Goal: Task Accomplishment & Management: Complete application form

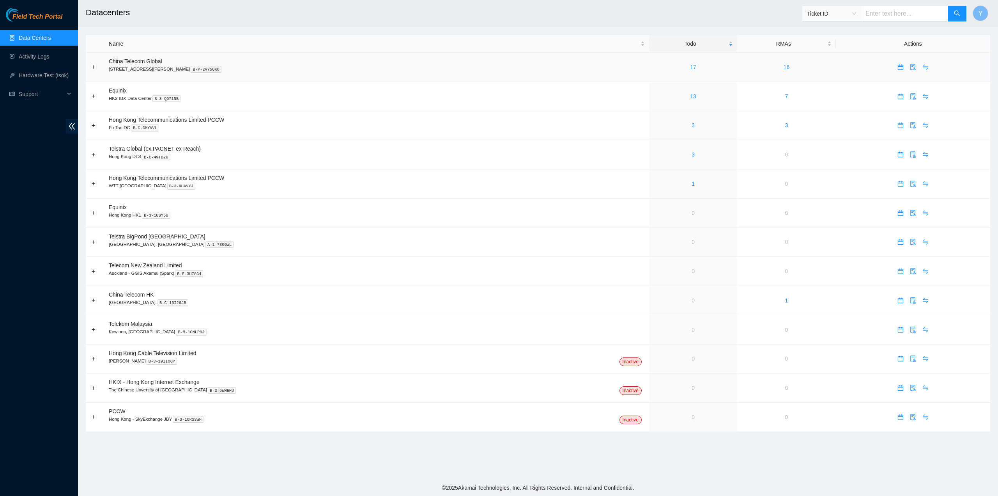
click at [690, 66] on link "17" at bounding box center [693, 67] width 6 height 6
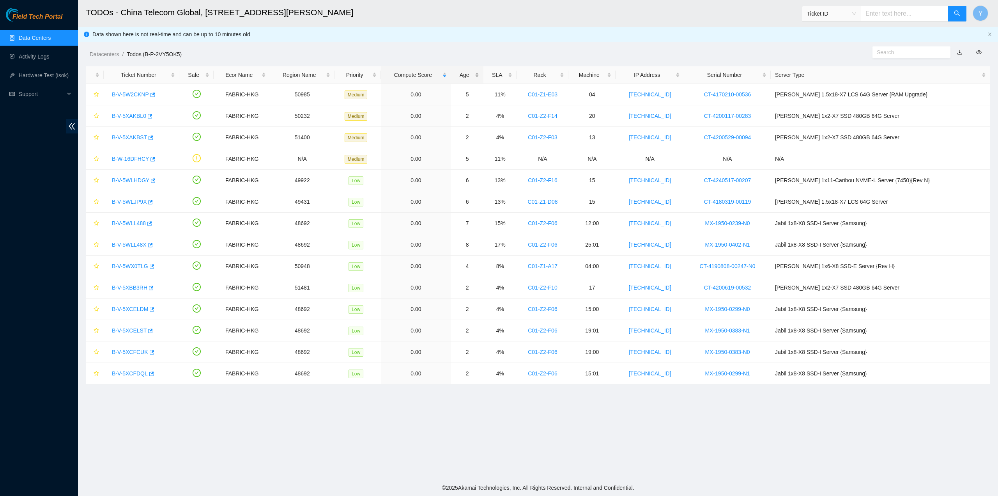
click at [479, 72] on div "Age" at bounding box center [468, 75] width 24 height 9
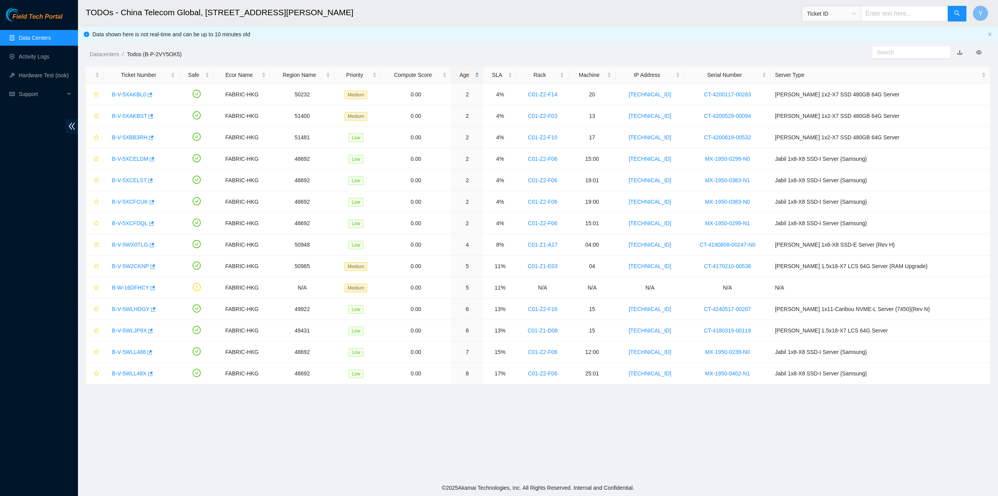
click at [479, 72] on div "Age" at bounding box center [468, 75] width 24 height 9
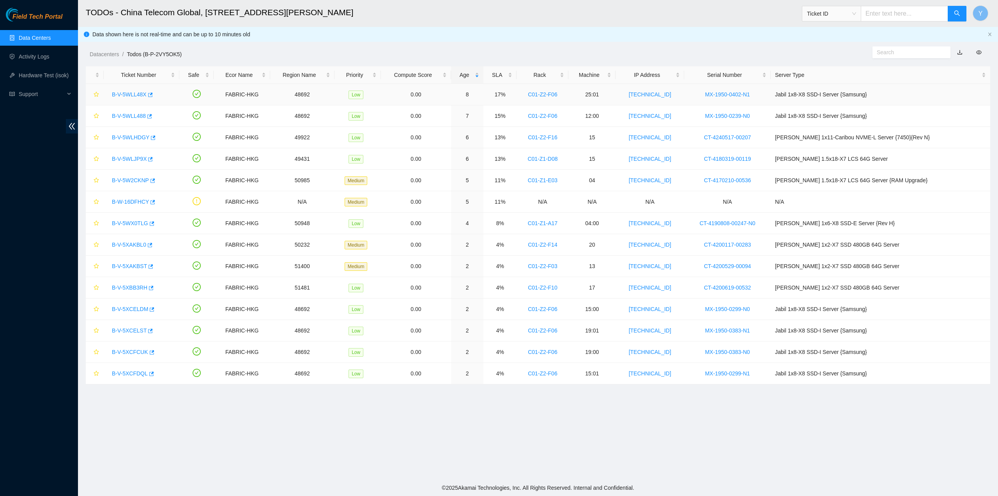
click at [122, 96] on link "B-V-5WLL48X" at bounding box center [129, 94] width 35 height 6
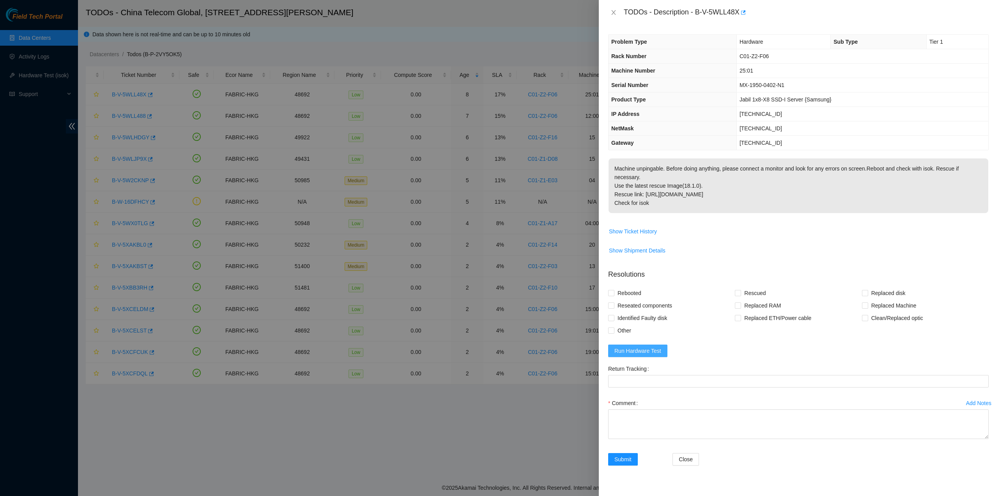
click at [626, 346] on span "Run Hardware Test" at bounding box center [638, 350] width 47 height 9
click at [624, 299] on span "Reseated components" at bounding box center [645, 305] width 61 height 12
click at [614, 302] on input "Reseated components" at bounding box center [610, 304] width 5 height 5
checkbox input "true"
drag, startPoint x: 621, startPoint y: 283, endPoint x: 684, endPoint y: 285, distance: 63.6
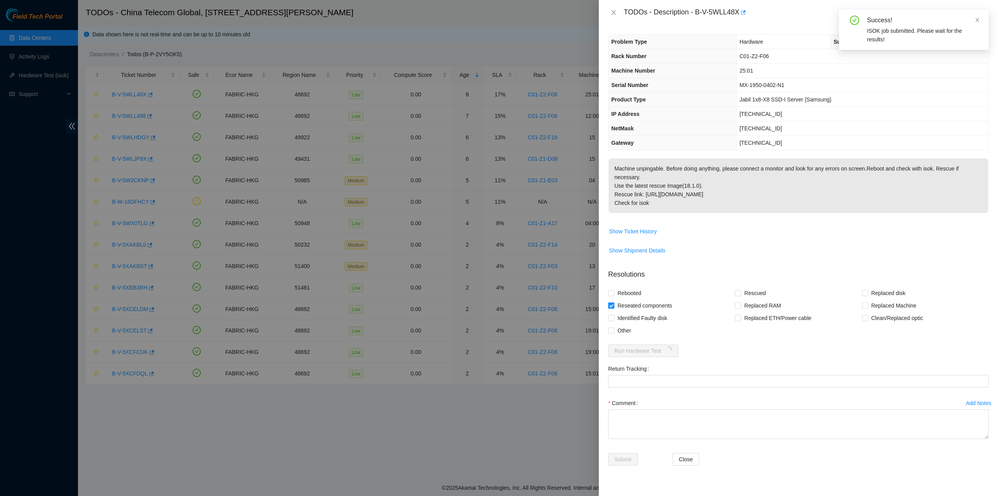
click at [621, 287] on span "Rebooted" at bounding box center [630, 293] width 30 height 12
click at [614, 290] on input "Rebooted" at bounding box center [610, 292] width 5 height 5
checkbox input "true"
click at [759, 287] on span "Rescued" at bounding box center [755, 293] width 28 height 12
click at [741, 290] on input "Rescued" at bounding box center [737, 292] width 5 height 5
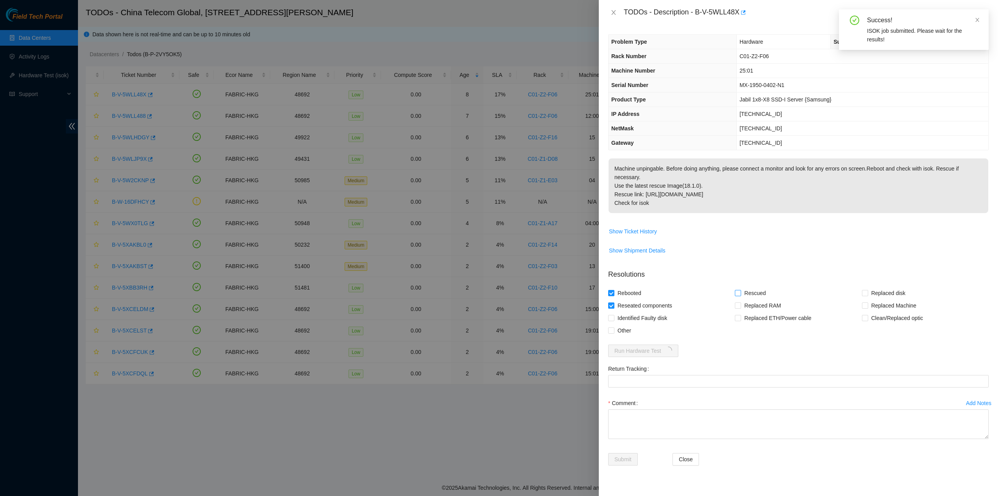
checkbox input "true"
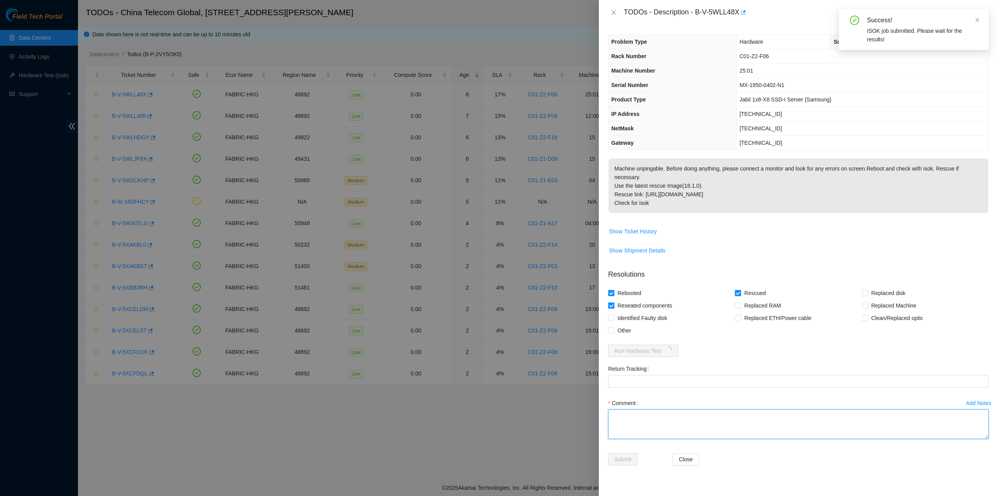
click at [659, 415] on textarea "Comment" at bounding box center [798, 424] width 381 height 30
type textarea "pass ok"
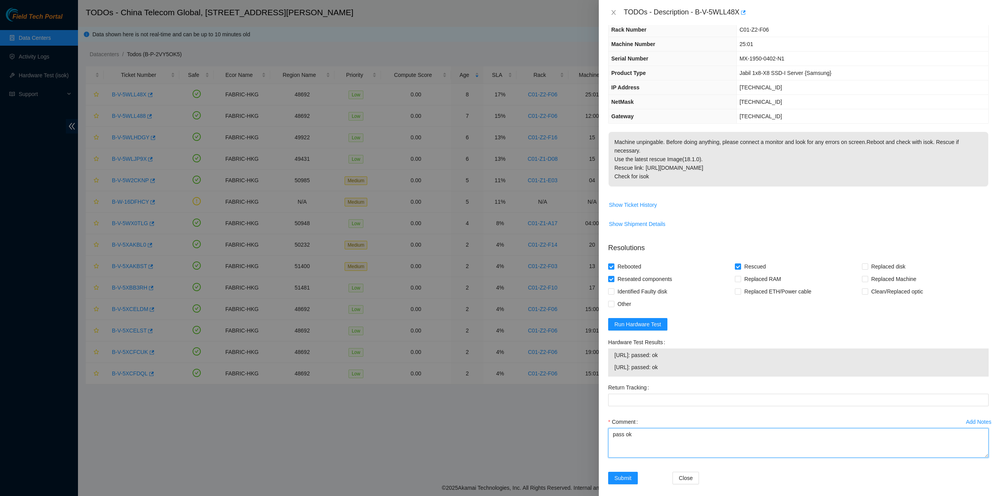
scroll to position [32, 0]
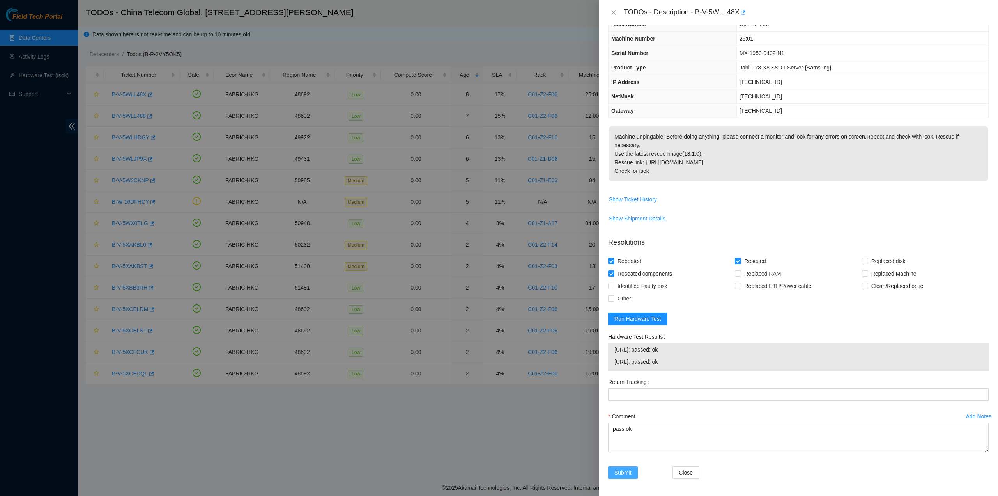
click at [629, 466] on button "Submit" at bounding box center [623, 472] width 30 height 12
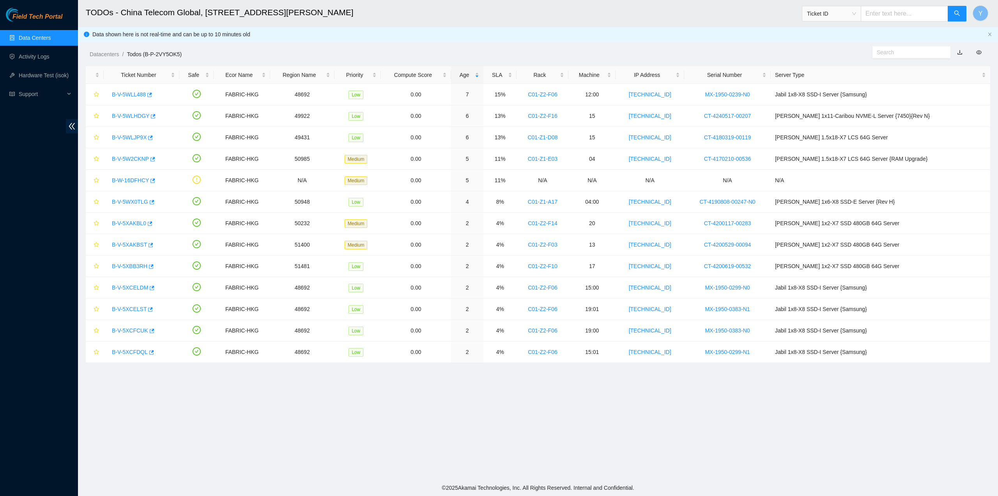
scroll to position [0, 0]
click at [129, 92] on link "B-V-5WLL488" at bounding box center [129, 94] width 34 height 6
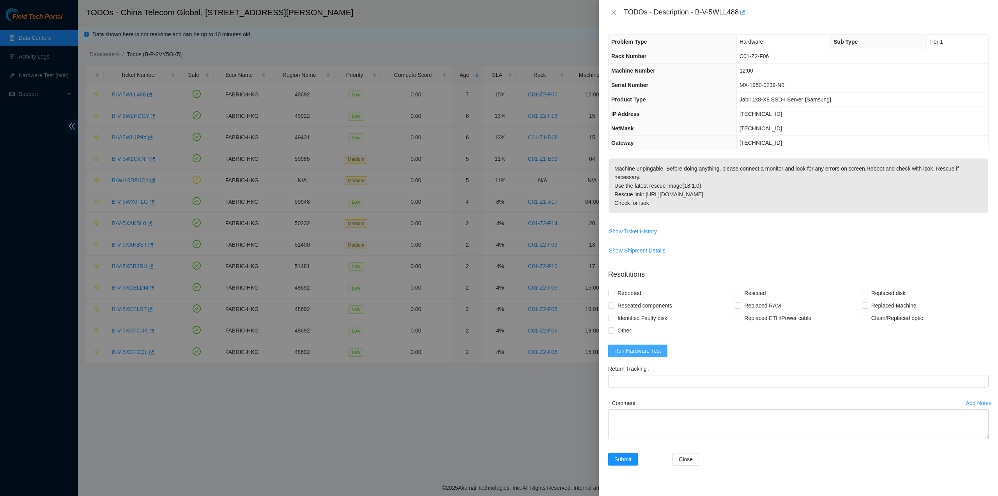
click at [643, 346] on span "Run Hardware Test" at bounding box center [638, 350] width 47 height 9
drag, startPoint x: 634, startPoint y: 294, endPoint x: 629, endPoint y: 284, distance: 10.8
click at [633, 299] on span "Reseated components" at bounding box center [645, 305] width 61 height 12
click at [614, 302] on input "Reseated components" at bounding box center [610, 304] width 5 height 5
checkbox input "true"
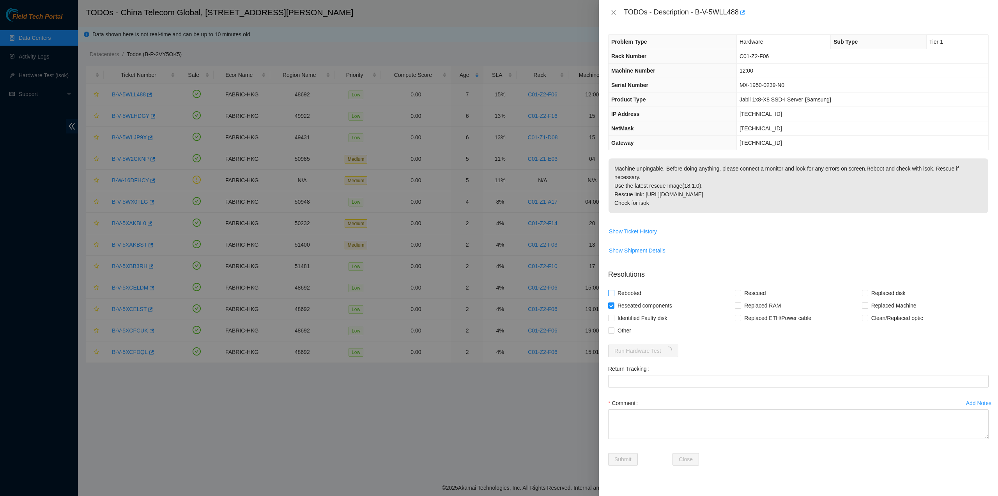
click at [627, 287] on span "Rebooted" at bounding box center [630, 293] width 30 height 12
click at [614, 290] on input "Rebooted" at bounding box center [610, 292] width 5 height 5
checkbox input "true"
click at [749, 287] on span "Rescued" at bounding box center [755, 293] width 28 height 12
click at [741, 290] on input "Rescued" at bounding box center [737, 292] width 5 height 5
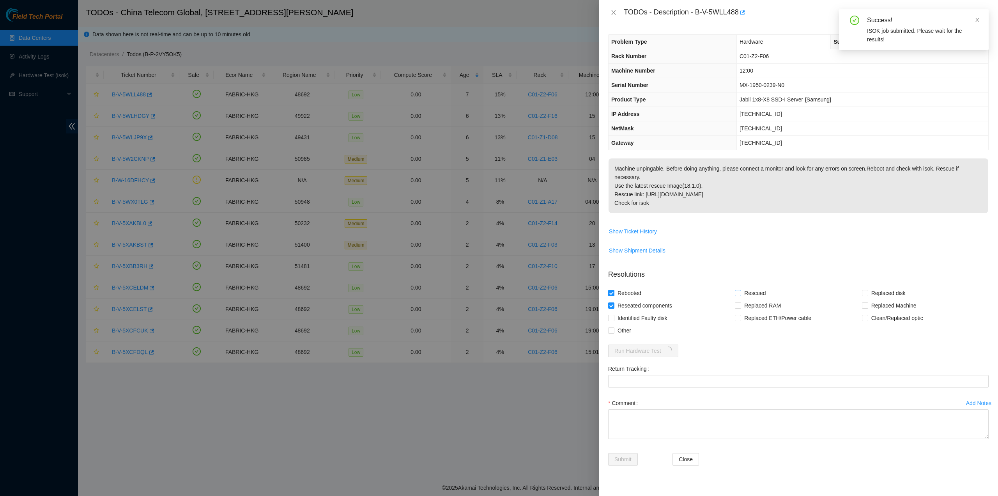
checkbox input "true"
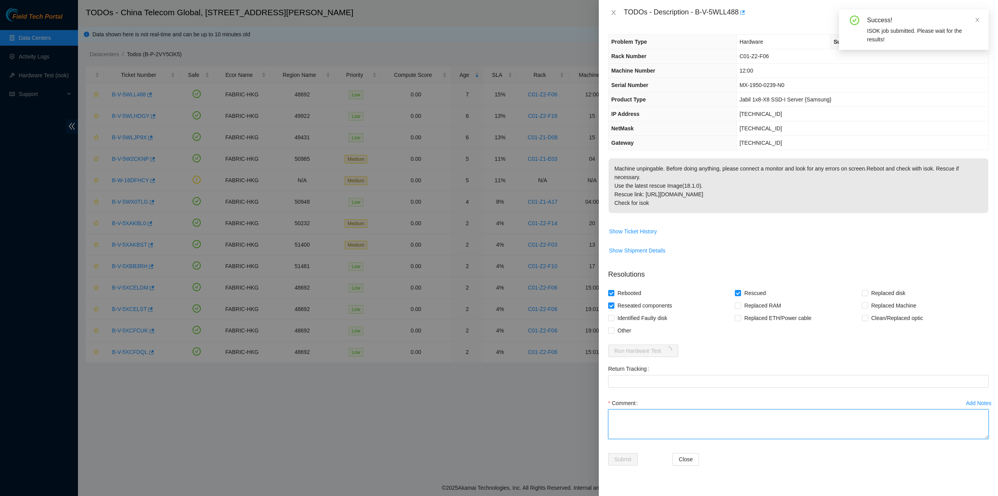
click at [693, 414] on textarea "Comment" at bounding box center [798, 424] width 381 height 30
type textarea "pass ok"
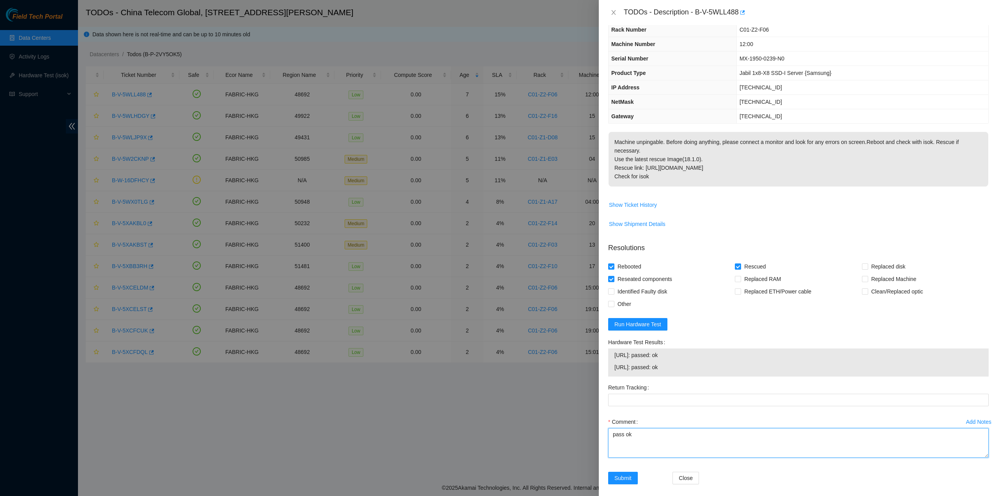
scroll to position [32, 0]
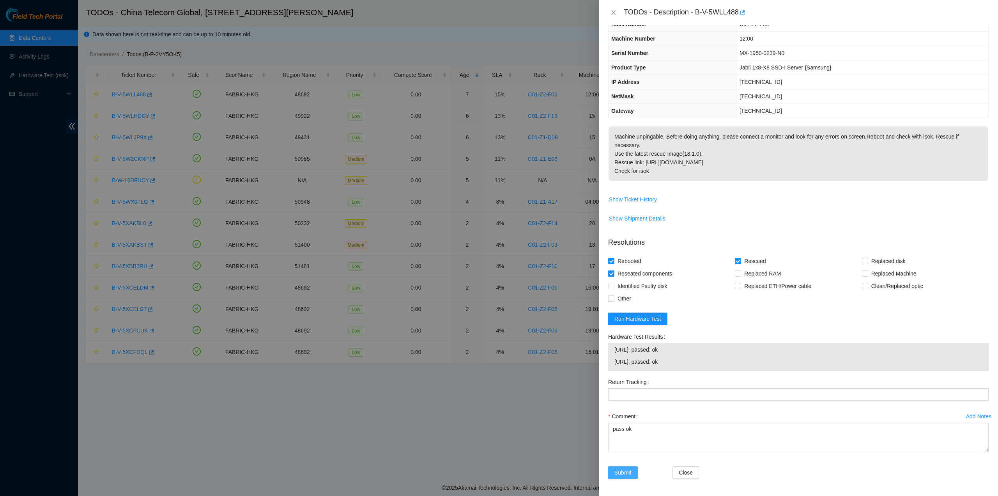
click at [630, 470] on span "Submit" at bounding box center [623, 472] width 17 height 9
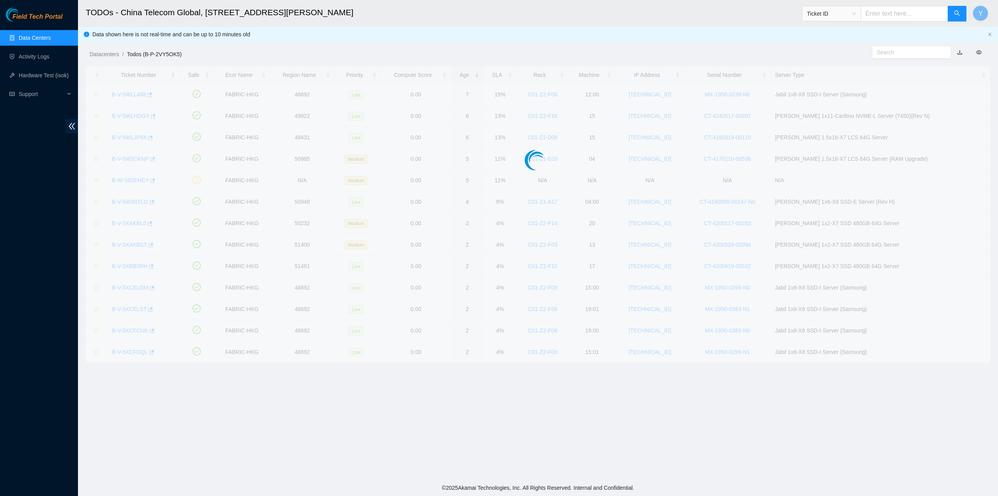
scroll to position [0, 0]
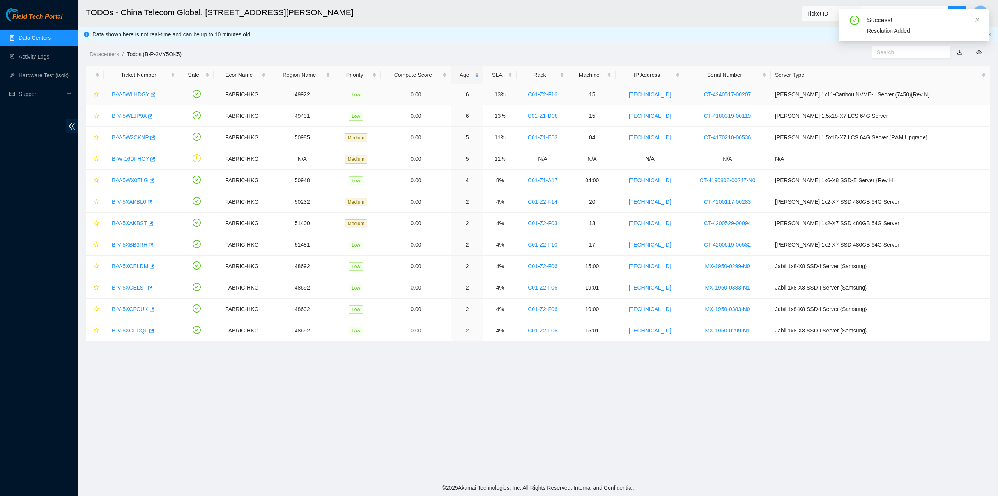
click at [131, 92] on link "B-V-5WLHDGY" at bounding box center [130, 94] width 37 height 6
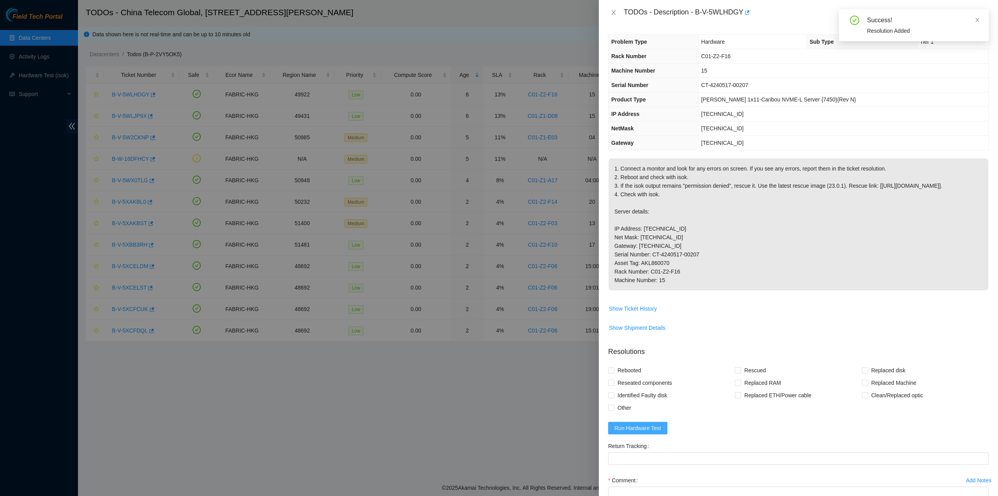
scroll to position [107, 0]
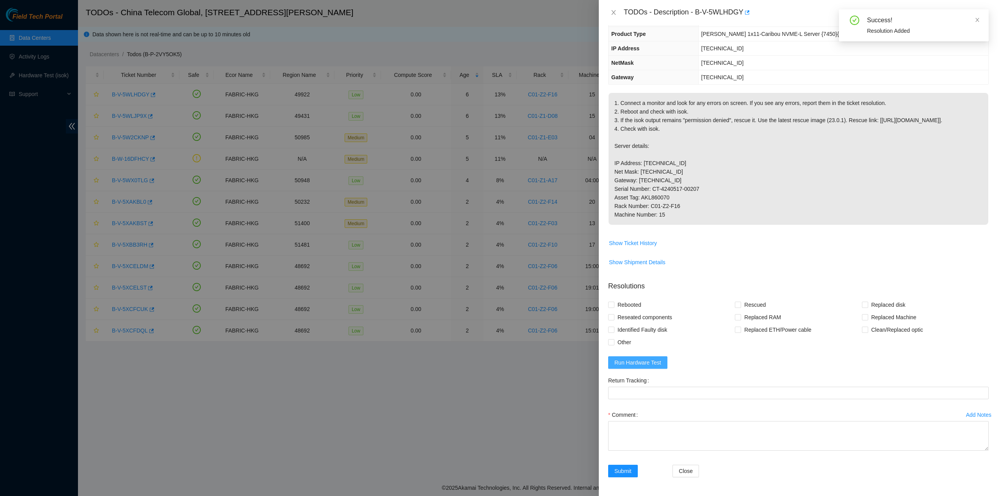
click at [637, 363] on span "Run Hardware Test" at bounding box center [638, 362] width 47 height 9
drag, startPoint x: 612, startPoint y: 315, endPoint x: 613, endPoint y: 306, distance: 8.7
click at [612, 314] on label "Reseated components" at bounding box center [641, 317] width 67 height 12
click at [612, 314] on input "Reseated components" at bounding box center [610, 316] width 5 height 5
checkbox input "true"
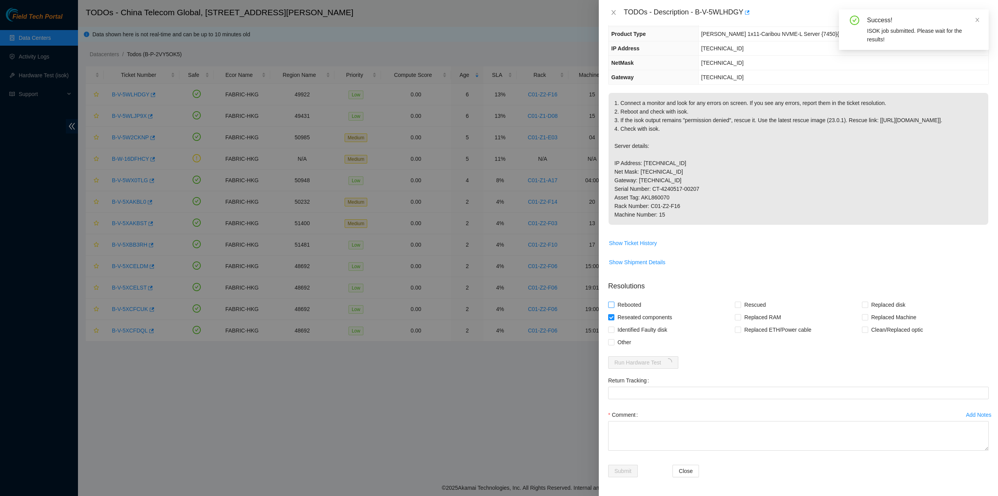
click at [613, 305] on input "Rebooted" at bounding box center [610, 303] width 5 height 5
checkbox input "true"
click at [749, 306] on span "Rescued" at bounding box center [755, 304] width 28 height 12
click at [741, 306] on input "Rescued" at bounding box center [737, 303] width 5 height 5
checkbox input "true"
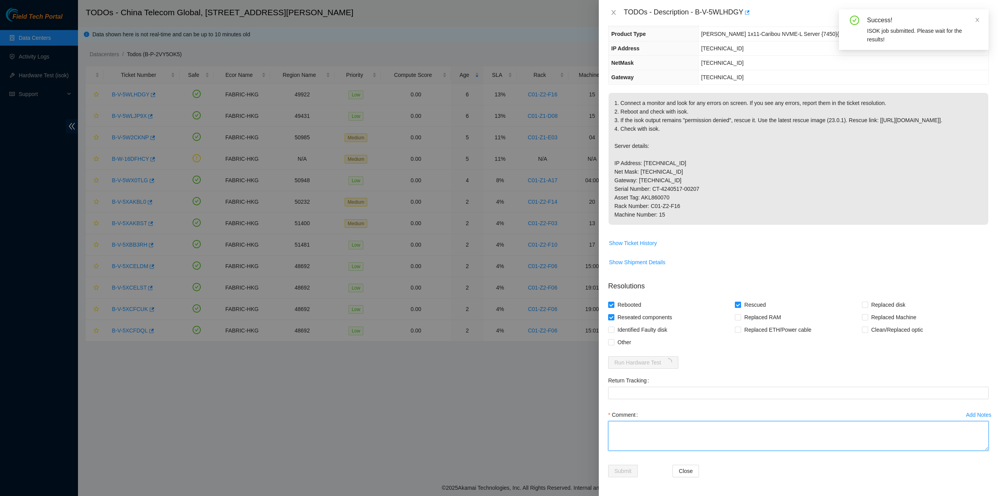
click at [648, 436] on textarea "Comment" at bounding box center [798, 436] width 381 height 30
type textarea "pass ok"
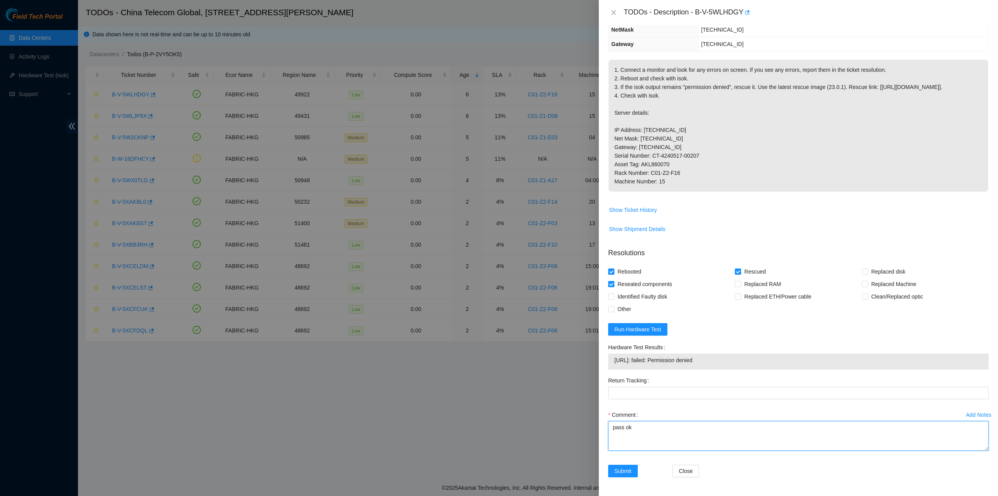
scroll to position [140, 0]
click at [631, 467] on button "Submit" at bounding box center [623, 470] width 30 height 12
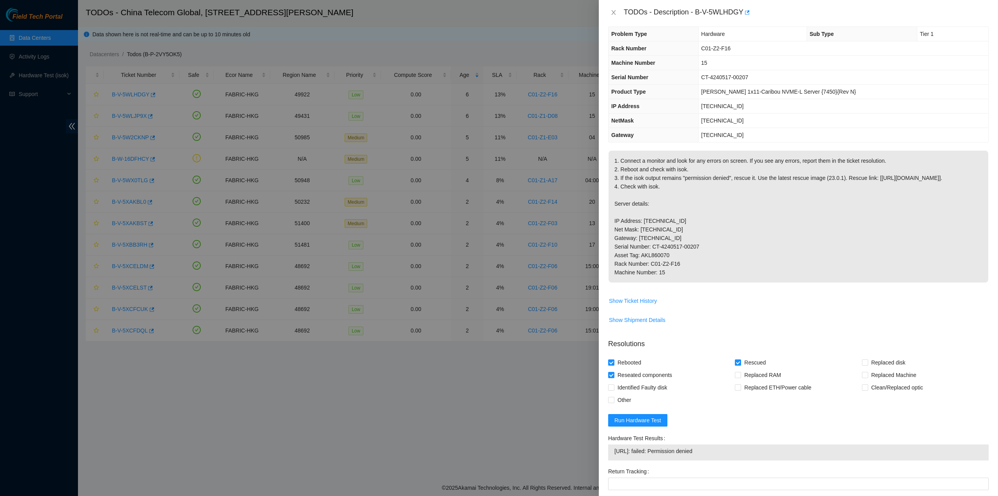
scroll to position [0, 0]
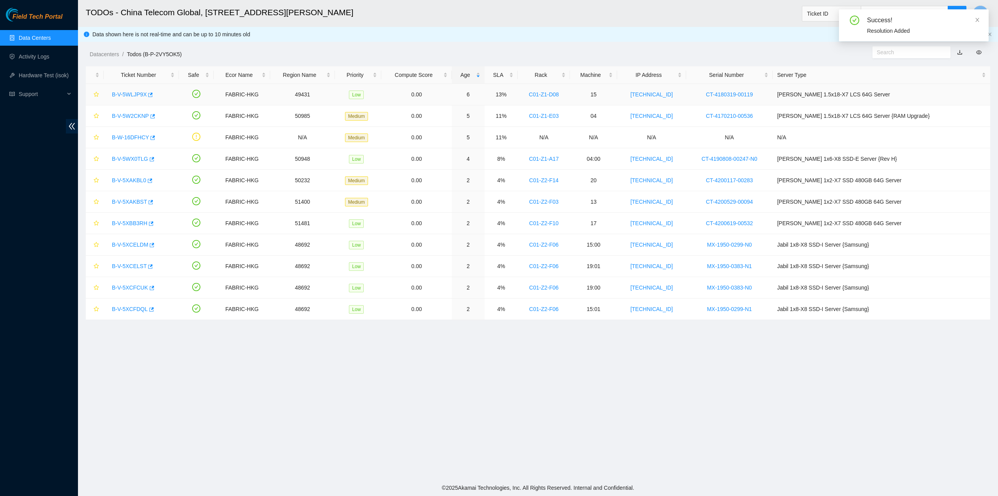
click at [134, 94] on link "B-V-5WLJP9X" at bounding box center [129, 94] width 35 height 6
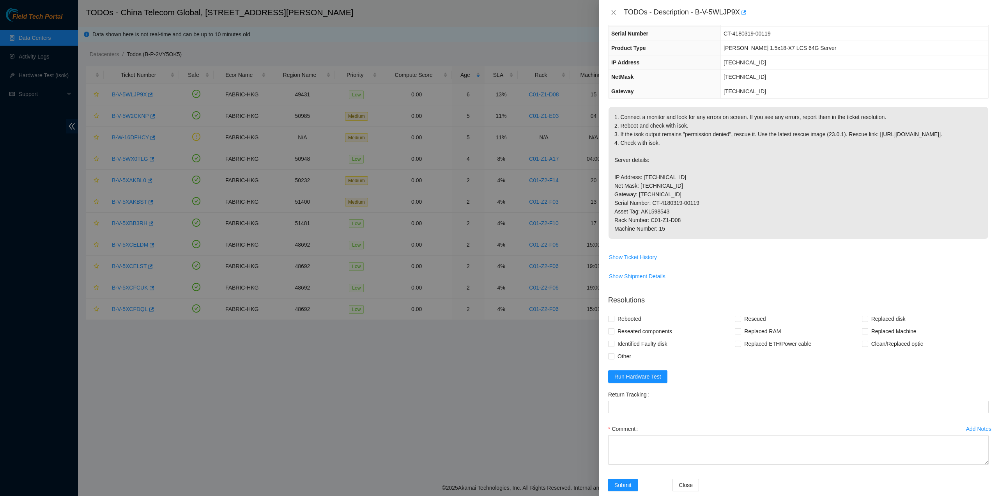
scroll to position [107, 0]
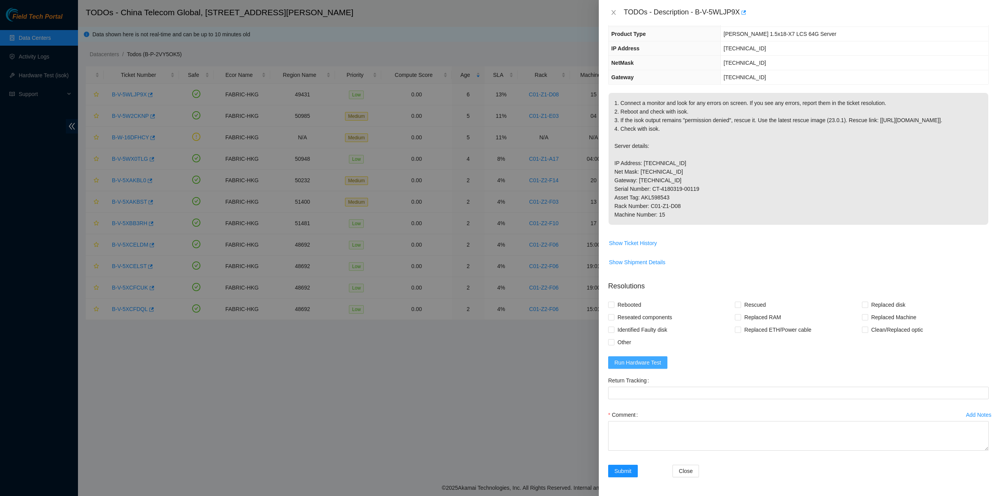
click at [653, 360] on span "Run Hardware Test" at bounding box center [638, 362] width 47 height 9
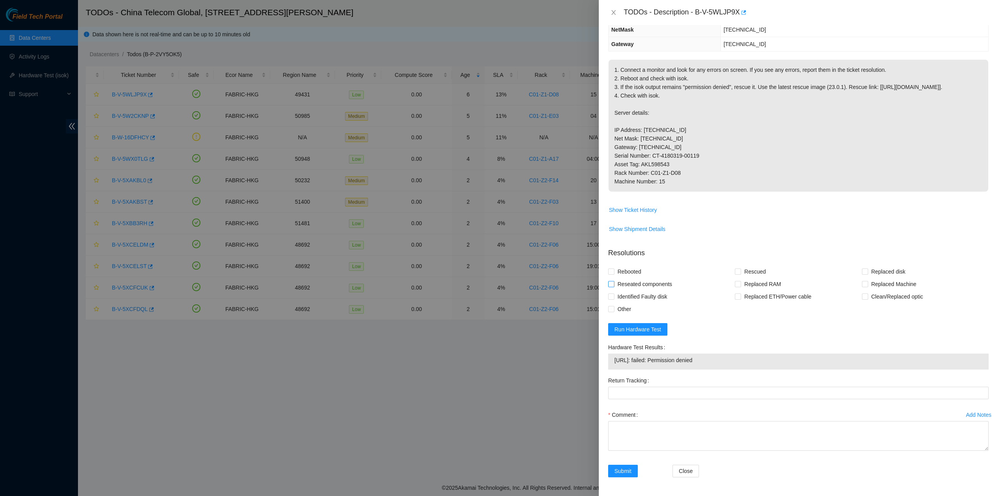
click at [636, 290] on span "Reseated components" at bounding box center [645, 284] width 61 height 12
click at [614, 286] on input "Reseated components" at bounding box center [610, 283] width 5 height 5
checkbox input "true"
click at [630, 278] on span "Rebooted" at bounding box center [630, 271] width 30 height 12
click at [614, 274] on input "Rebooted" at bounding box center [610, 270] width 5 height 5
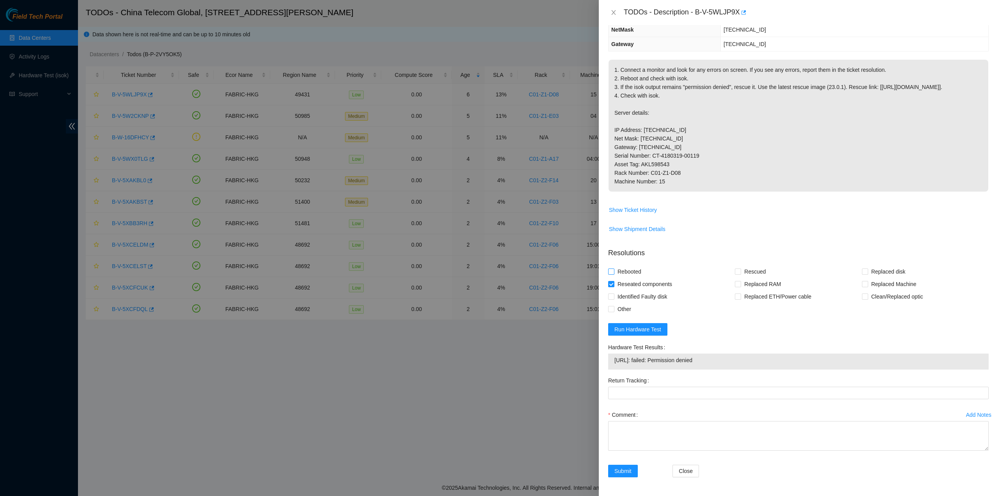
checkbox input "true"
drag, startPoint x: 756, startPoint y: 303, endPoint x: 750, endPoint y: 308, distance: 7.2
click at [755, 278] on span "Rescued" at bounding box center [755, 271] width 28 height 12
click at [743, 278] on span "Rescued" at bounding box center [755, 271] width 28 height 12
click at [741, 274] on input "Rescued" at bounding box center [737, 270] width 5 height 5
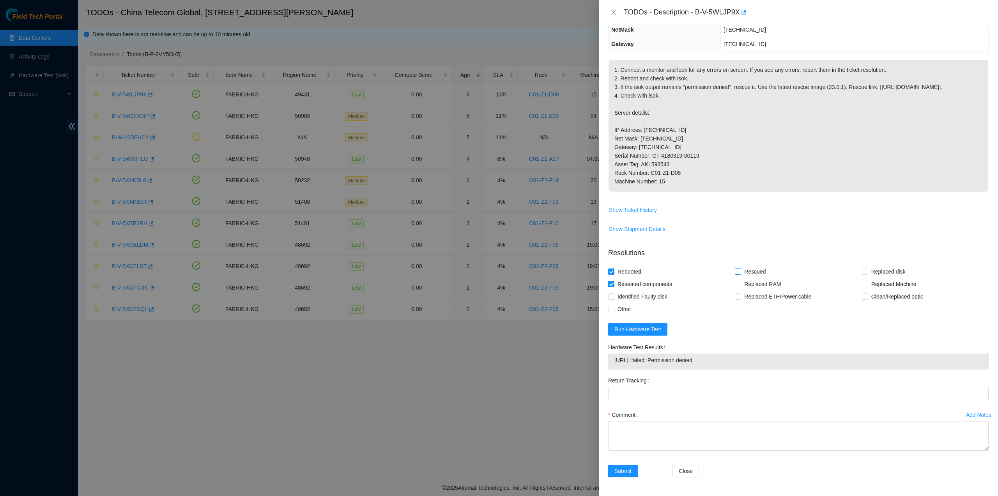
checkbox input "true"
click at [652, 450] on textarea "Comment" at bounding box center [798, 436] width 381 height 30
type textarea "pass ok"
click at [624, 461] on div "Add Notes Comment pass ok" at bounding box center [798, 436] width 387 height 56
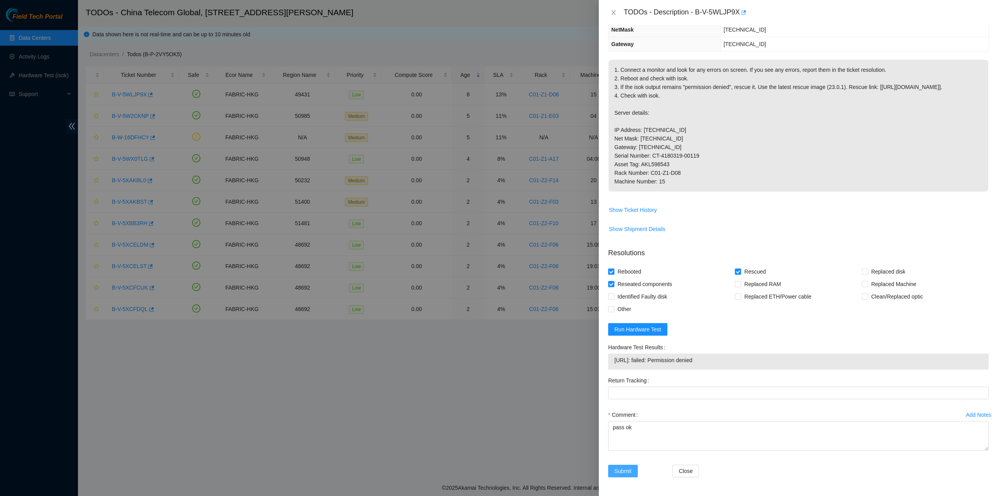
click at [628, 469] on span "Submit" at bounding box center [623, 470] width 17 height 9
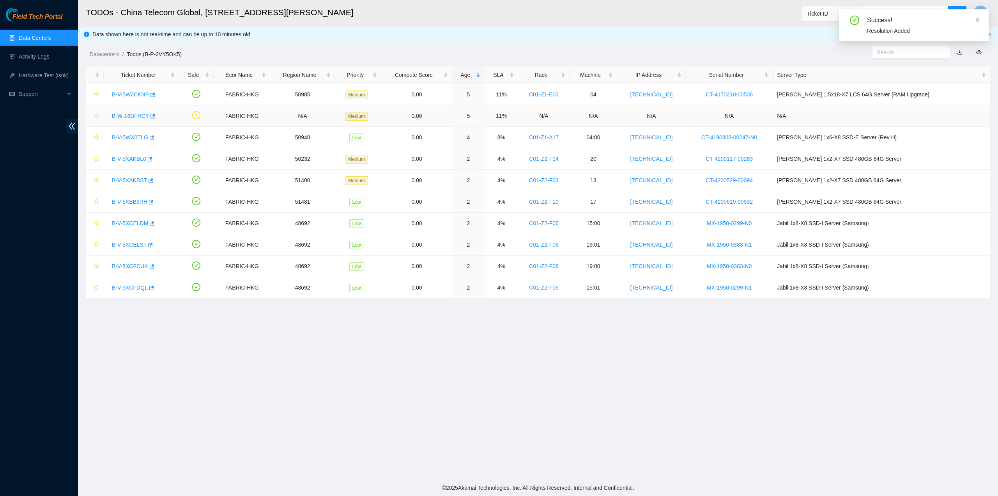
click at [135, 113] on link "B-W-16DFHCY" at bounding box center [130, 116] width 37 height 6
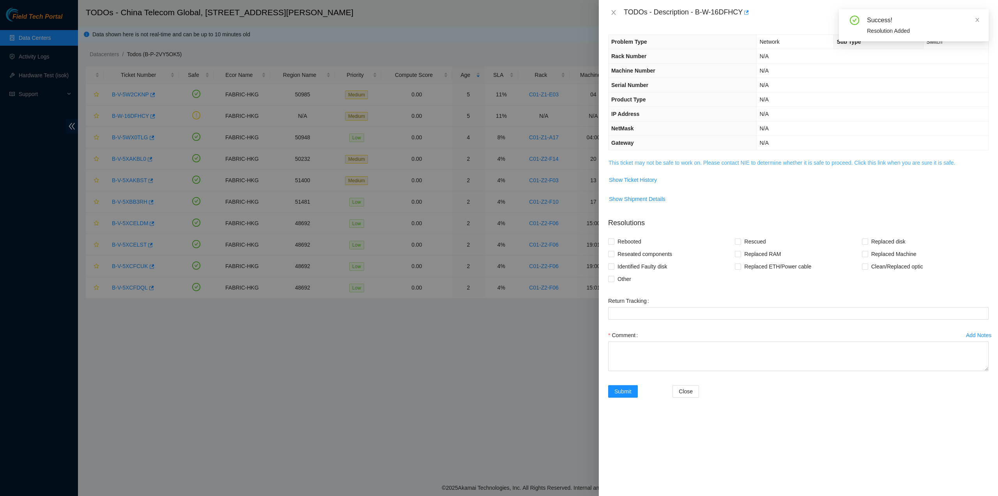
click at [628, 163] on link "This ticket may not be safe to work on. Please contact NIE to determine whether…" at bounding box center [782, 163] width 347 height 6
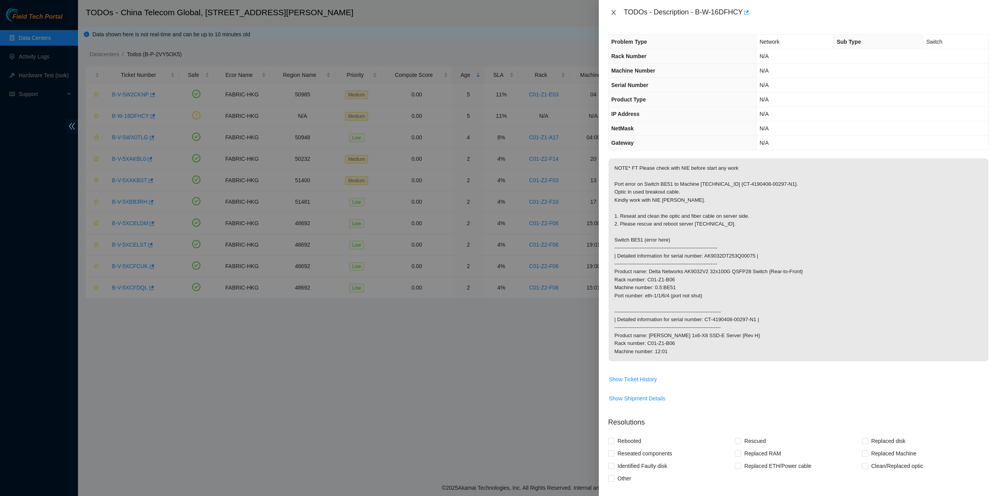
click at [615, 13] on icon "close" at bounding box center [614, 12] width 6 height 6
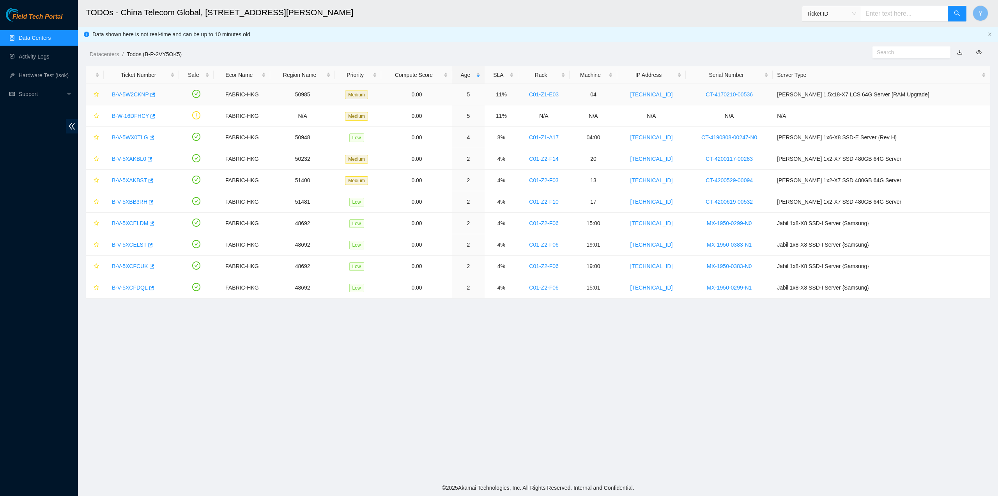
click at [140, 94] on link "B-V-5W2CKNP" at bounding box center [130, 94] width 37 height 6
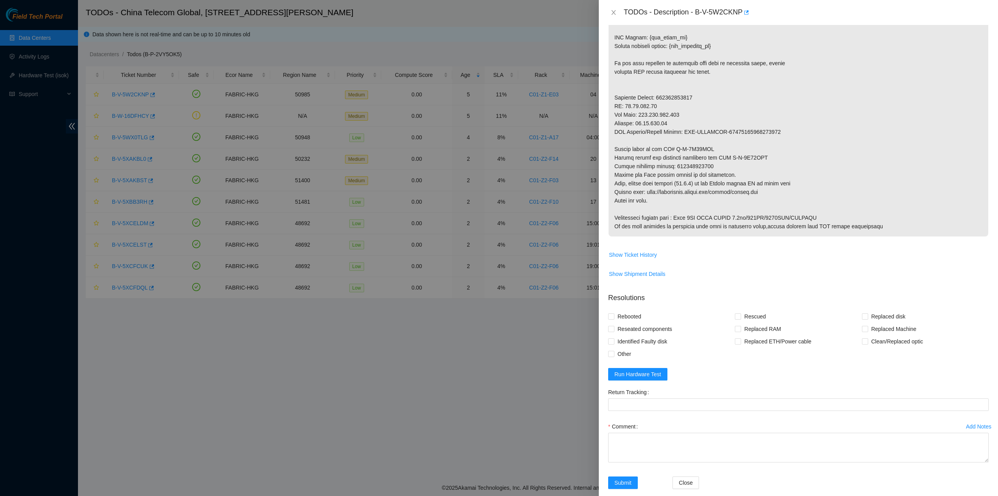
scroll to position [339, 0]
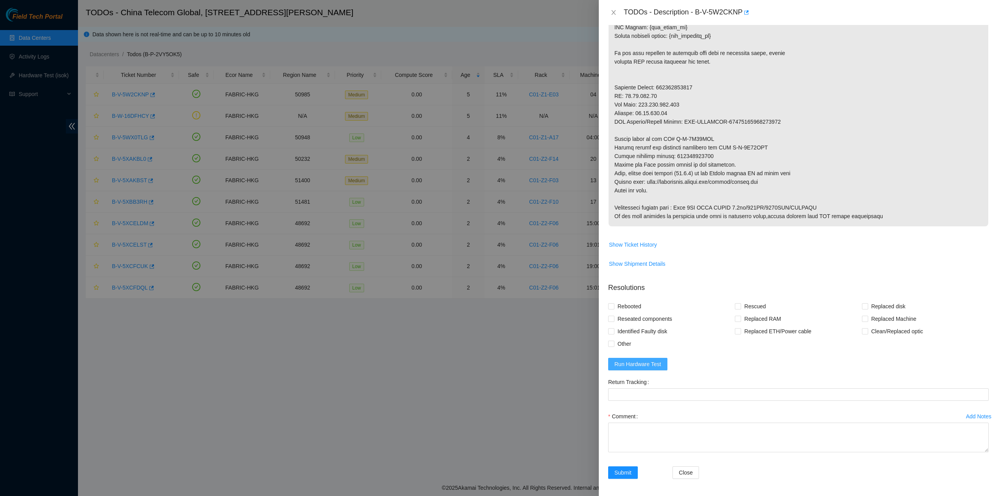
click at [638, 360] on span "Run Hardware Test" at bounding box center [638, 364] width 47 height 9
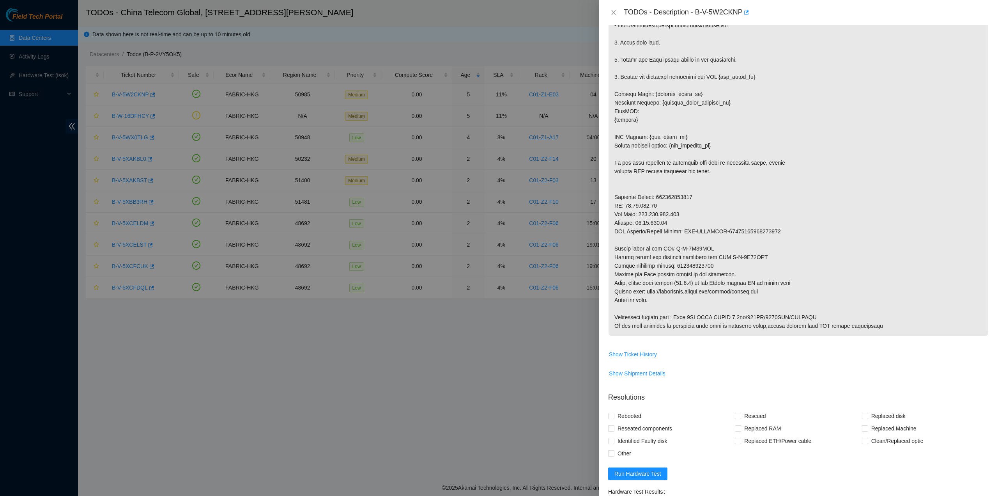
scroll to position [183, 0]
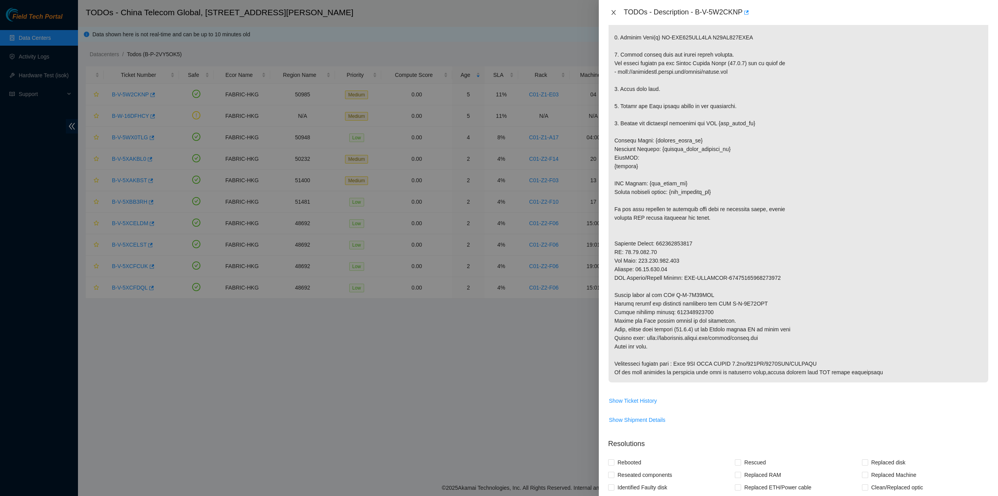
click at [613, 14] on icon "close" at bounding box center [614, 12] width 4 height 5
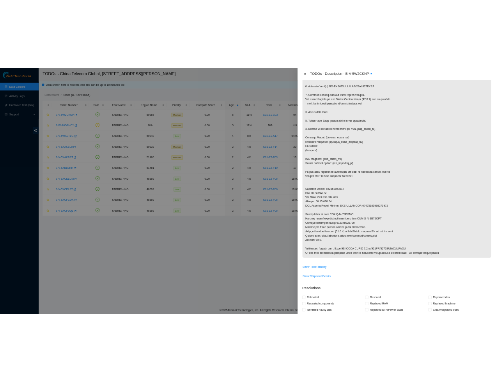
scroll to position [0, 0]
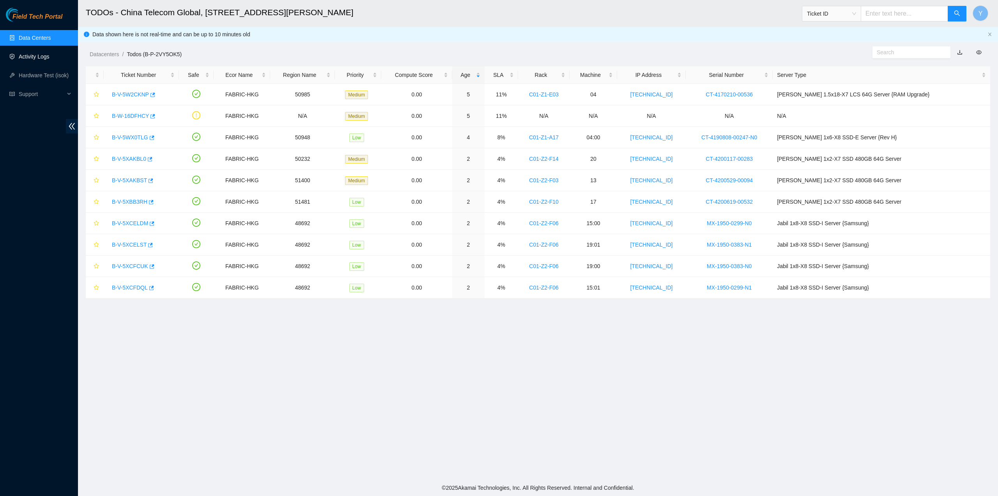
click at [36, 59] on link "Activity Logs" at bounding box center [34, 56] width 31 height 6
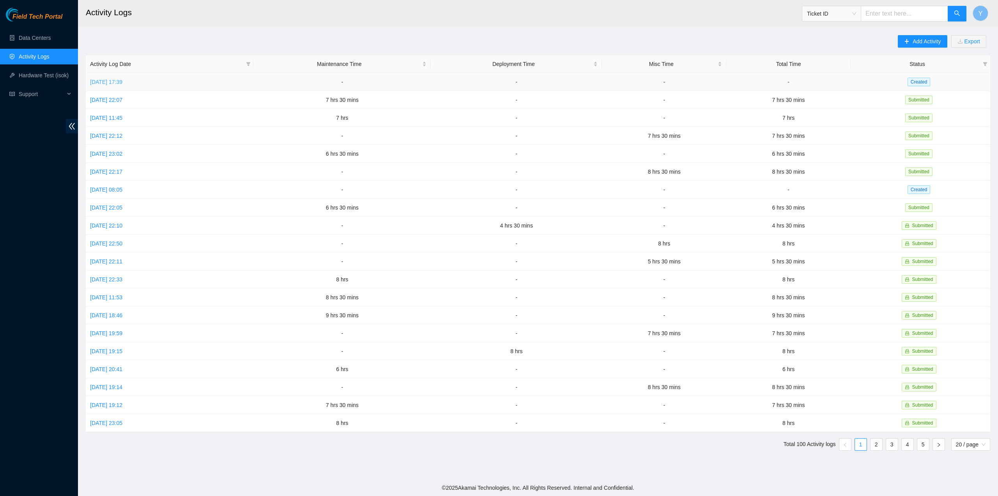
click at [116, 84] on link "[DATE] 17:39" at bounding box center [106, 82] width 32 height 6
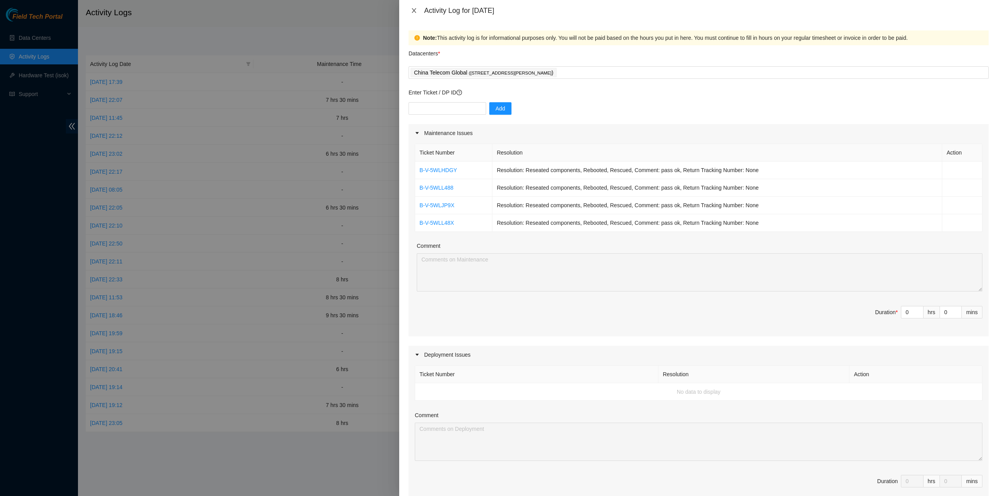
click at [417, 9] on icon "close" at bounding box center [414, 10] width 6 height 6
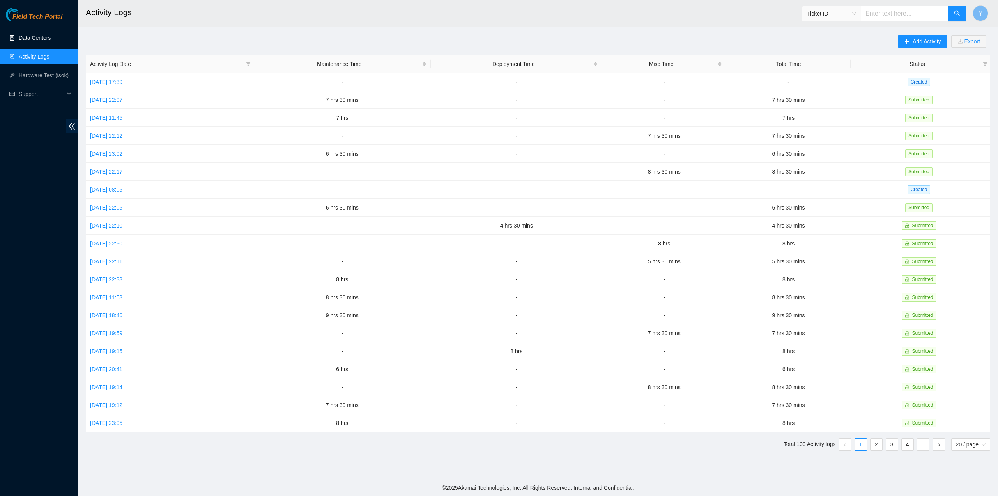
click at [44, 36] on link "Data Centers" at bounding box center [35, 38] width 32 height 6
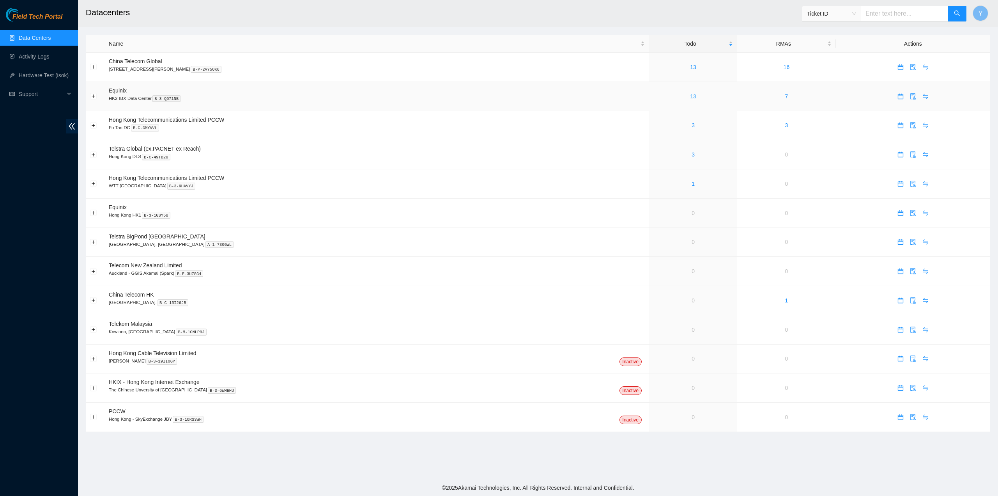
click at [690, 95] on link "13" at bounding box center [693, 96] width 6 height 6
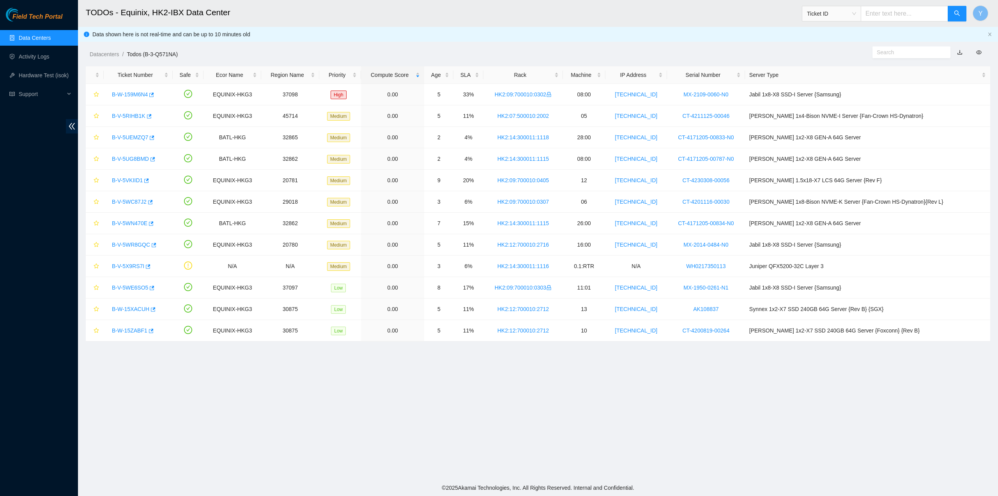
click at [40, 35] on link "Data Centers" at bounding box center [35, 38] width 32 height 6
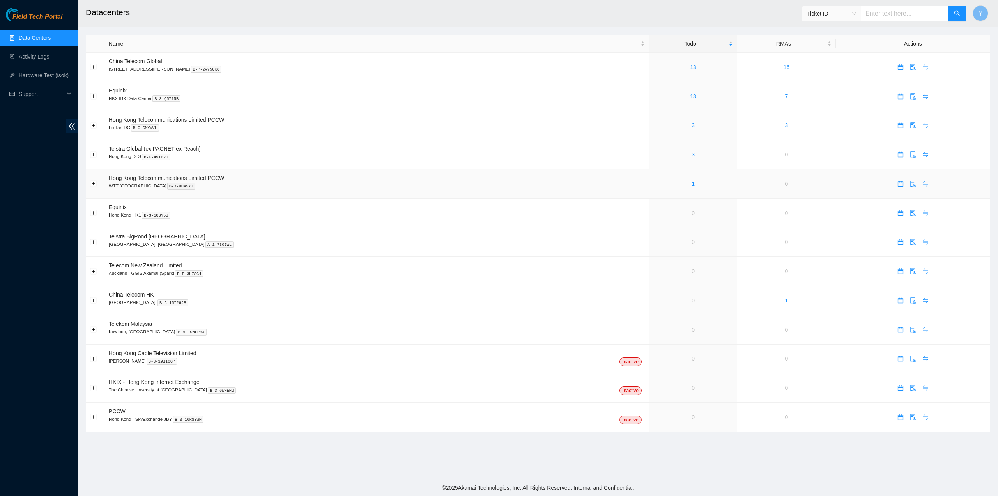
click at [665, 182] on div "1" at bounding box center [694, 183] width 80 height 9
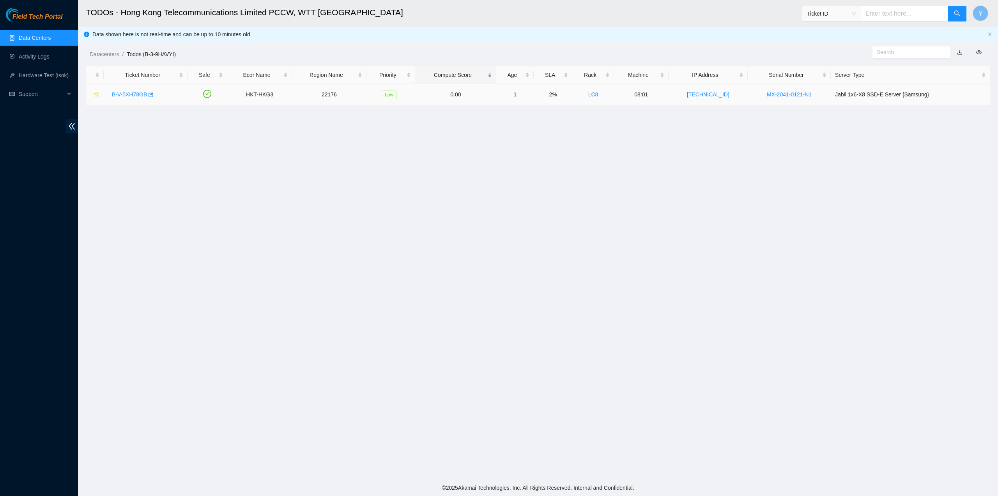
click at [131, 91] on link "B-V-5XH78GB" at bounding box center [129, 94] width 35 height 6
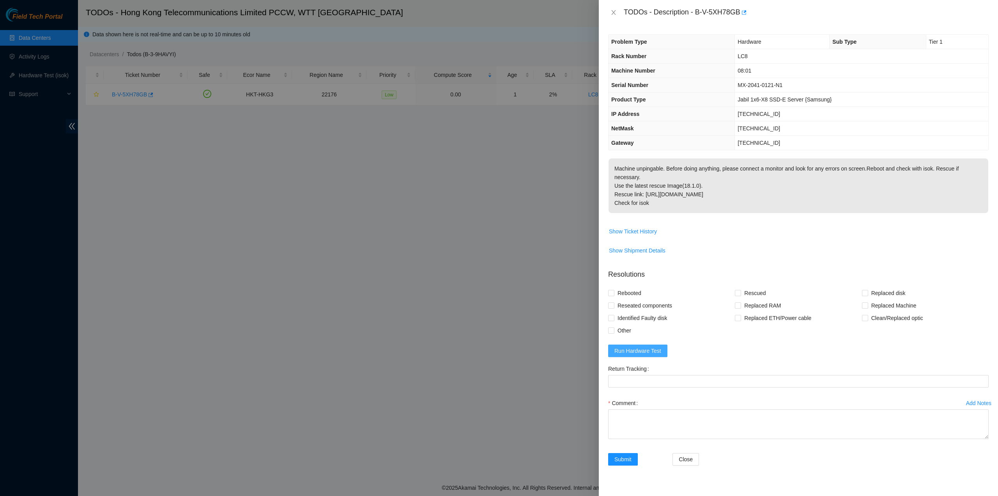
click at [638, 346] on span "Run Hardware Test" at bounding box center [638, 350] width 47 height 9
click at [977, 19] on icon "close" at bounding box center [977, 19] width 5 height 5
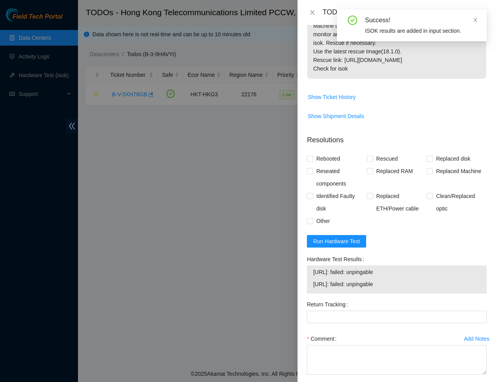
scroll to position [156, 0]
